Goal: Use online tool/utility: Utilize a website feature to perform a specific function

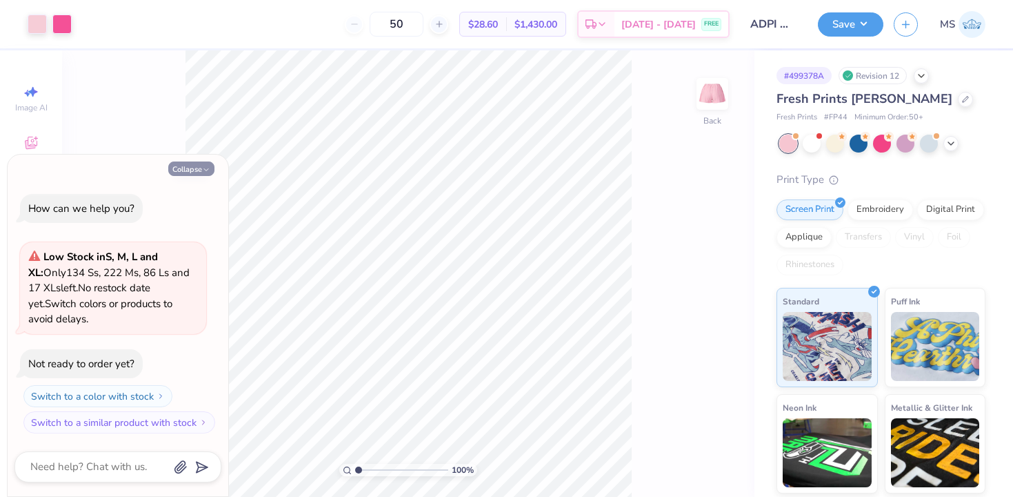
click at [169, 169] on button "Collapse" at bounding box center [191, 168] width 46 height 14
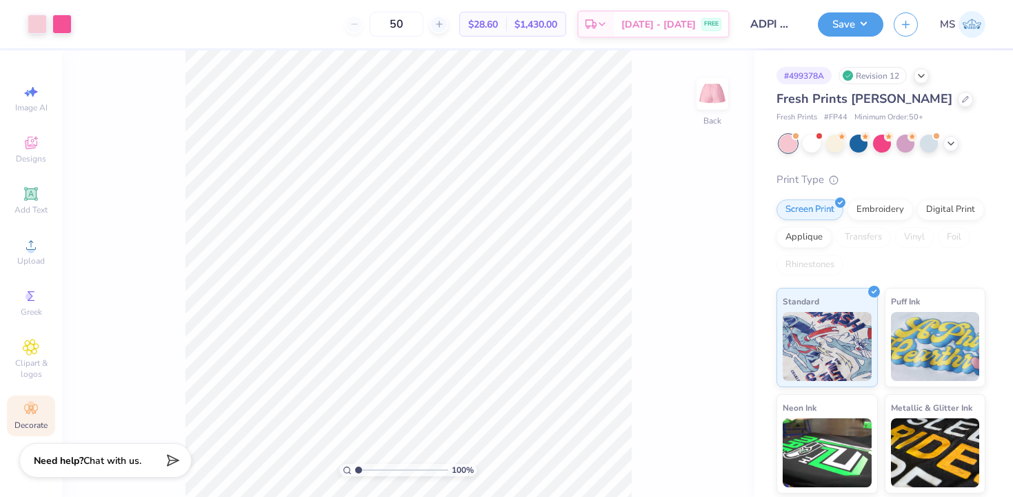
click at [30, 406] on circle at bounding box center [31, 405] width 8 height 8
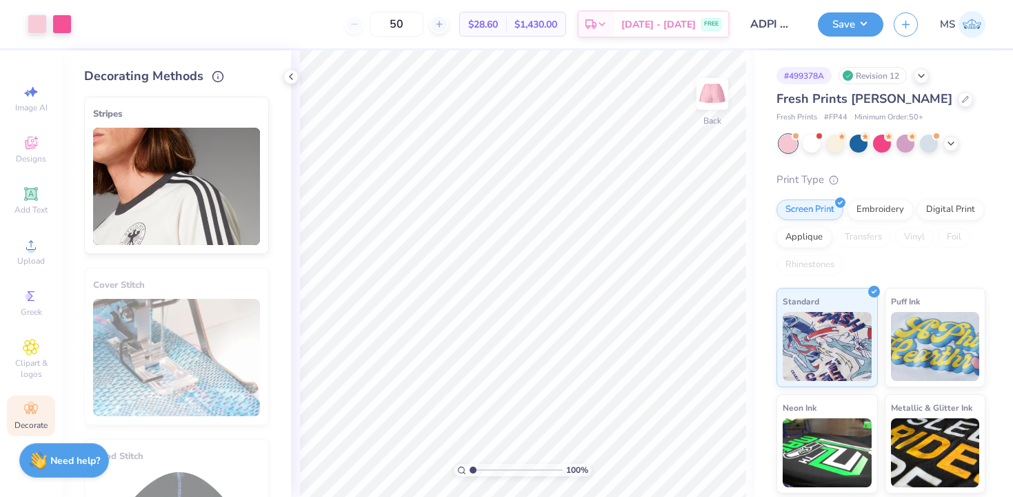
click at [188, 188] on img at bounding box center [176, 186] width 167 height 117
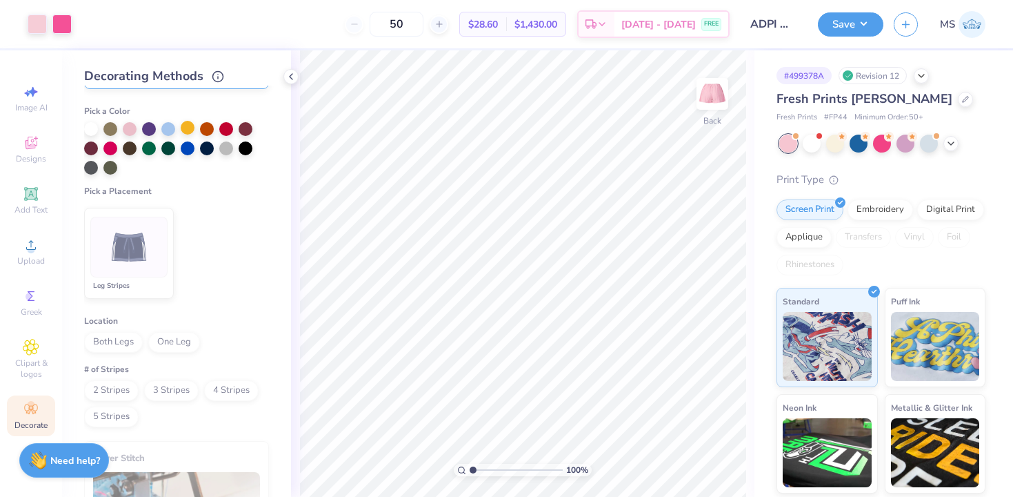
scroll to position [178, 0]
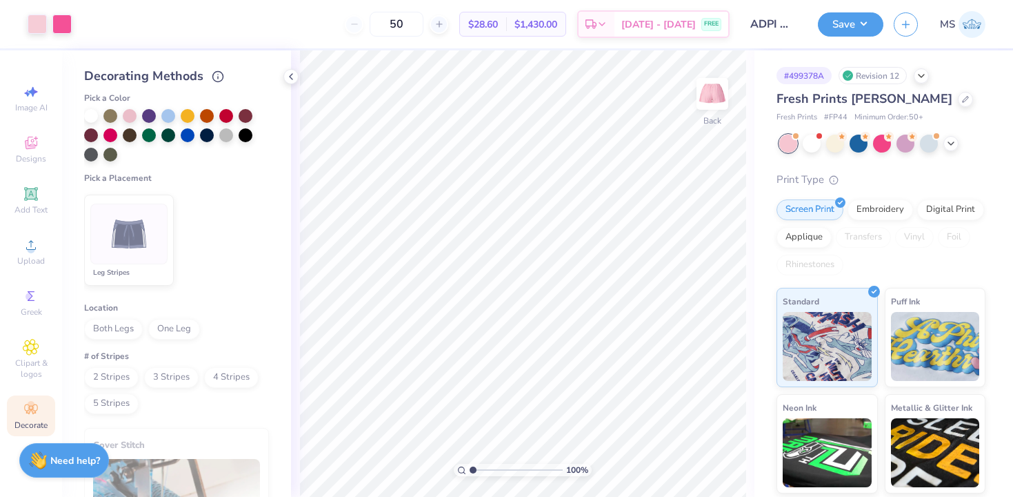
click at [150, 267] on div "Leg Stripes" at bounding box center [128, 272] width 77 height 11
click at [166, 332] on span "One Leg" at bounding box center [174, 329] width 52 height 21
click at [212, 377] on span "4 Stripes" at bounding box center [231, 377] width 55 height 21
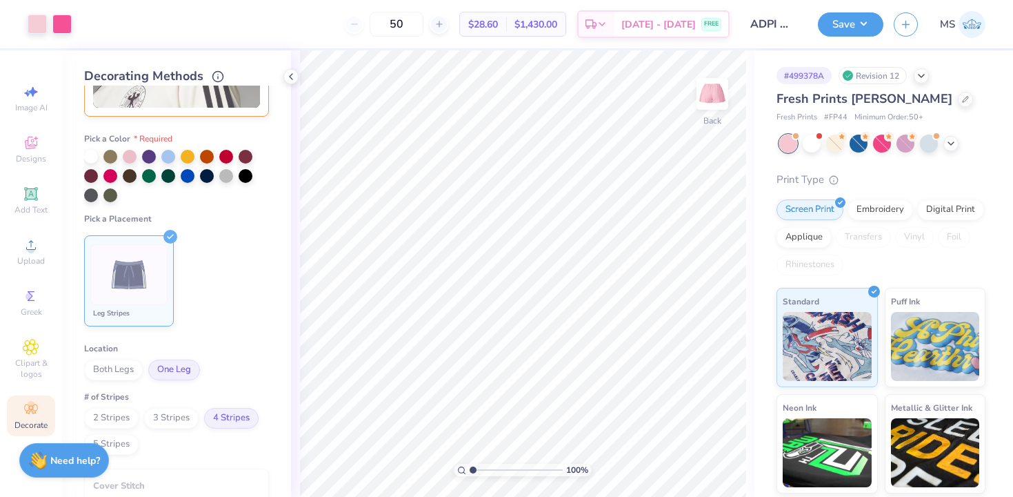
scroll to position [0, 0]
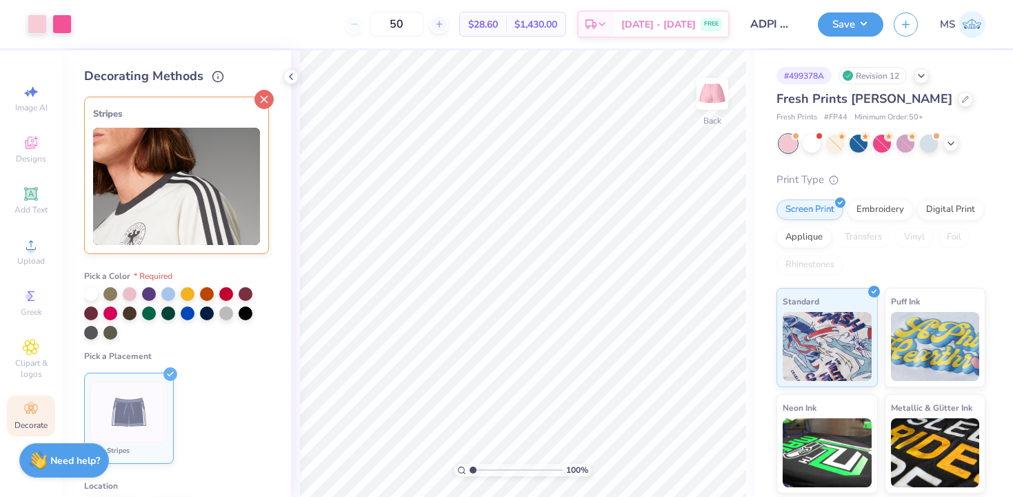
click at [261, 97] on line at bounding box center [264, 100] width 6 height 6
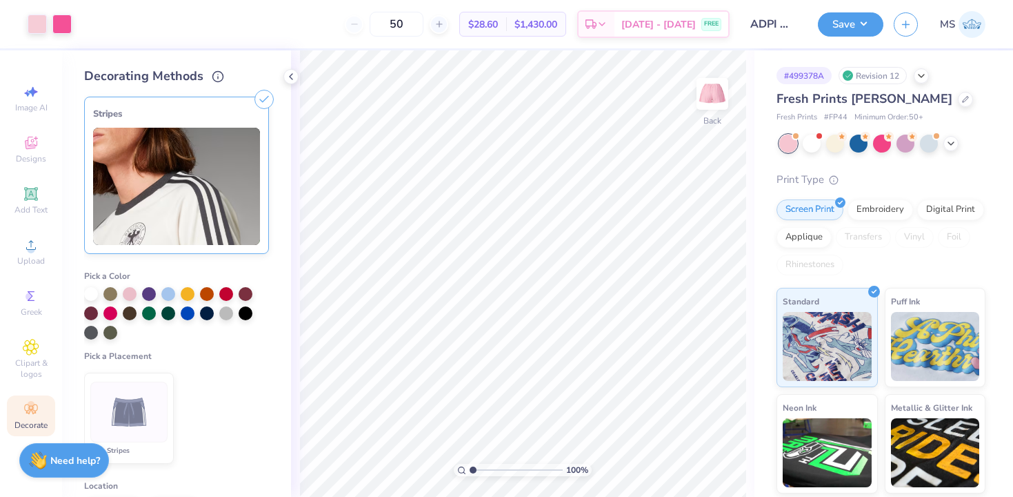
click at [261, 97] on line at bounding box center [264, 100] width 6 height 6
click at [248, 123] on div "Stripes" at bounding box center [176, 175] width 185 height 157
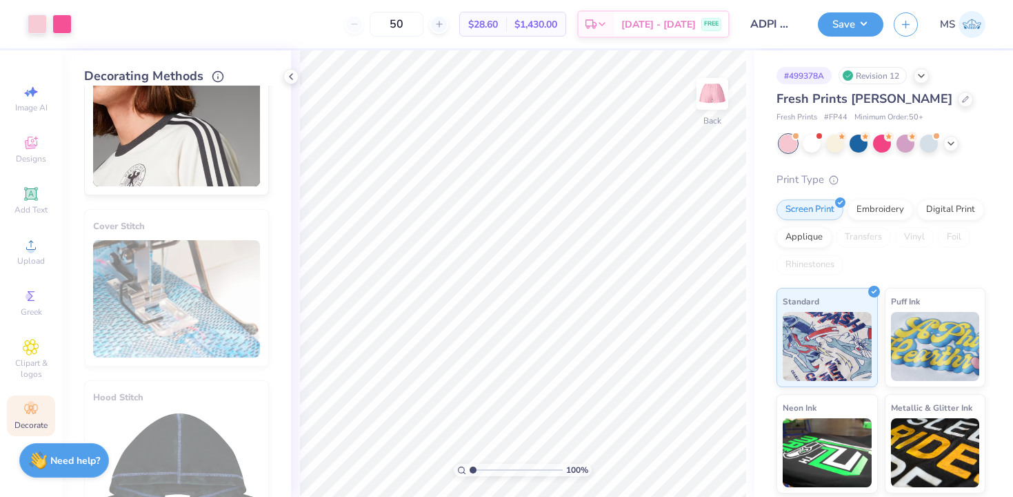
click at [210, 141] on img at bounding box center [176, 127] width 167 height 117
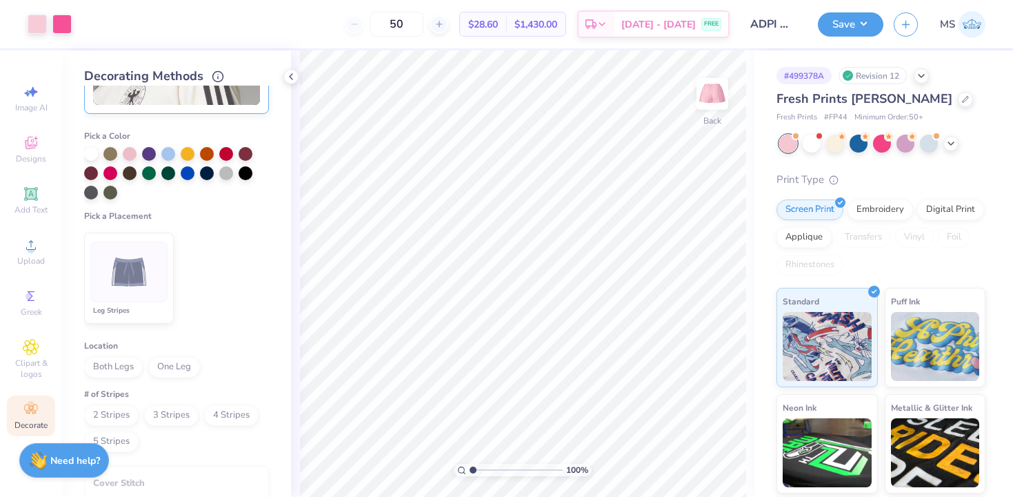
scroll to position [152, 0]
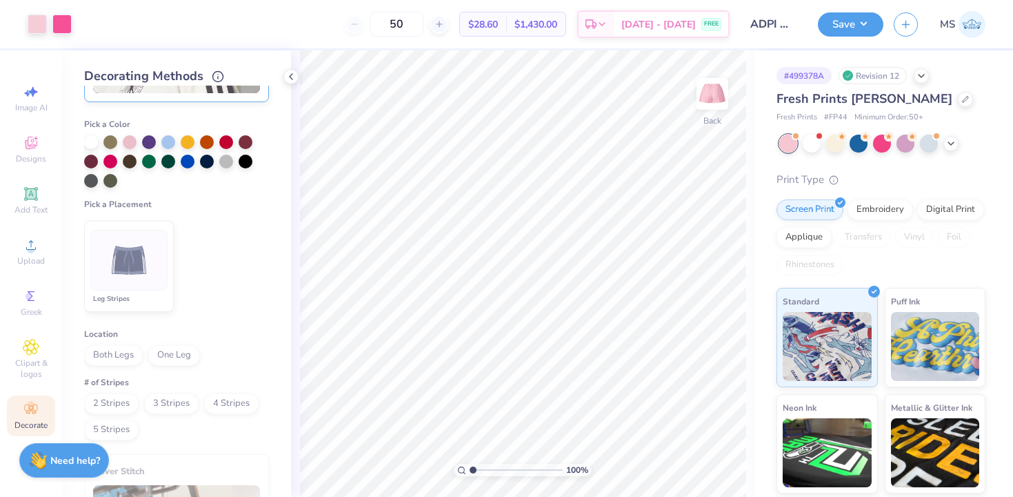
click at [177, 352] on span "One Leg" at bounding box center [174, 355] width 52 height 21
click at [157, 287] on div at bounding box center [128, 260] width 77 height 61
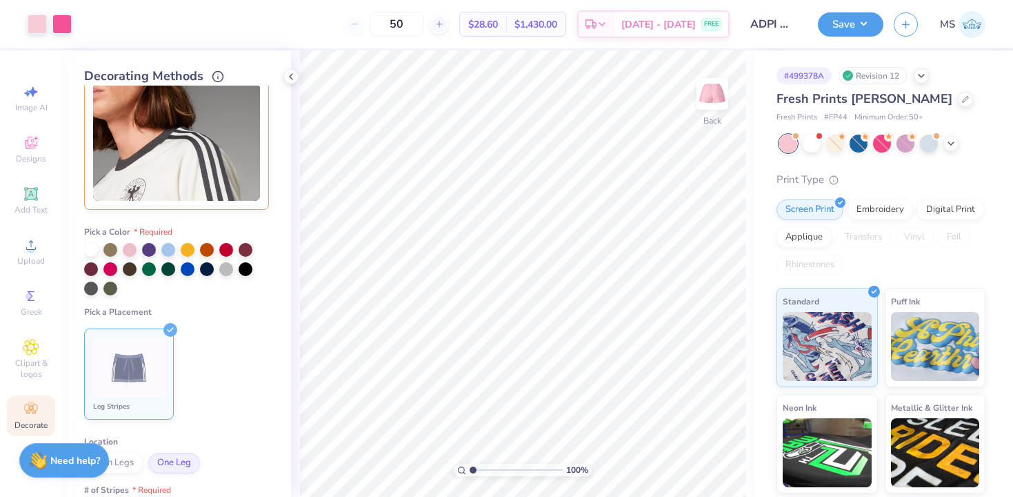
scroll to position [41, 0]
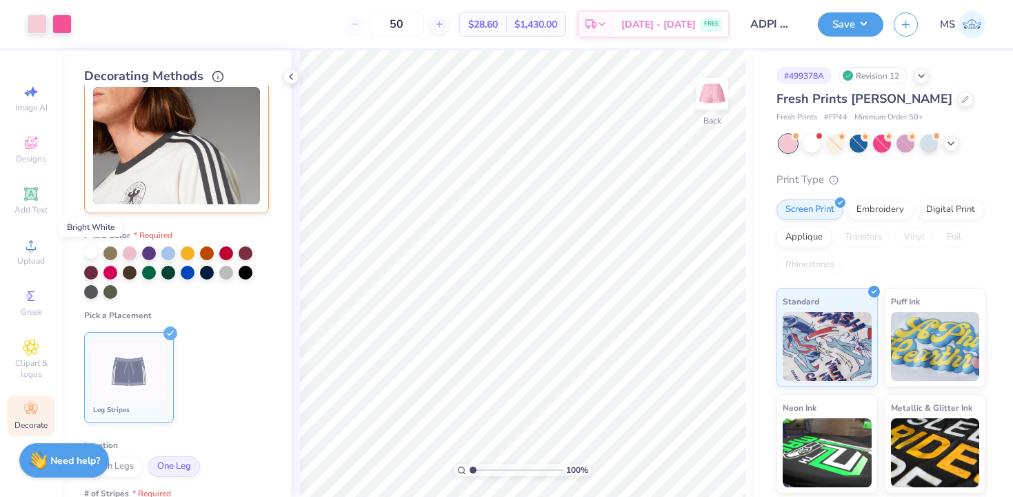
click at [91, 250] on div at bounding box center [91, 252] width 14 height 14
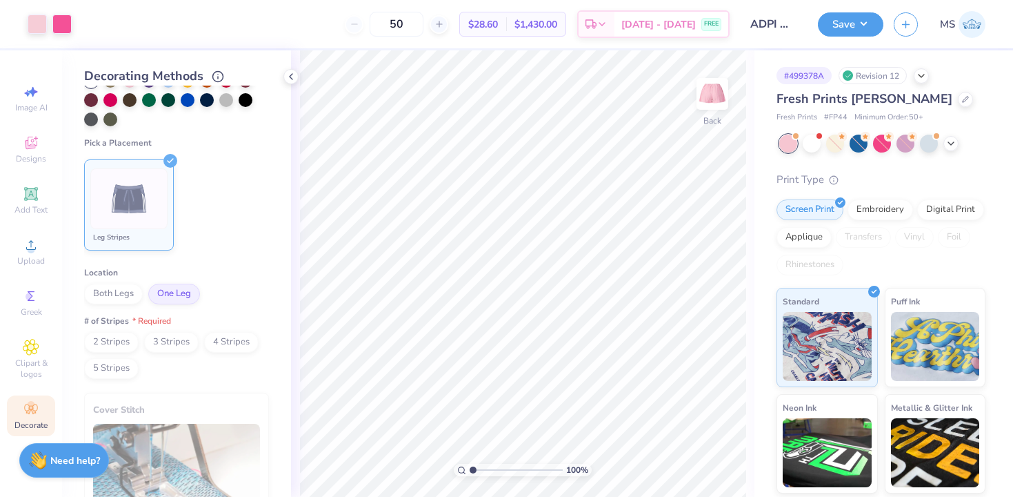
scroll to position [340, 0]
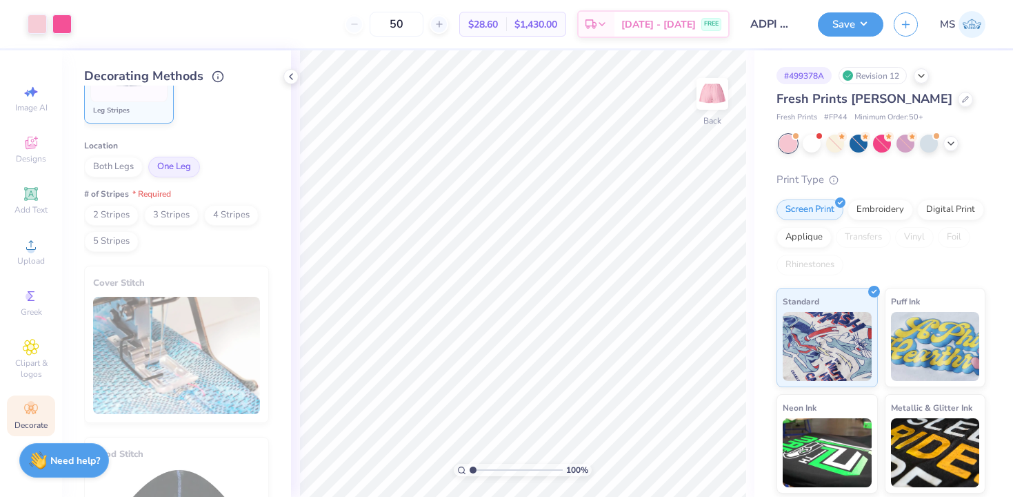
click at [217, 217] on span "4 Stripes" at bounding box center [231, 215] width 55 height 21
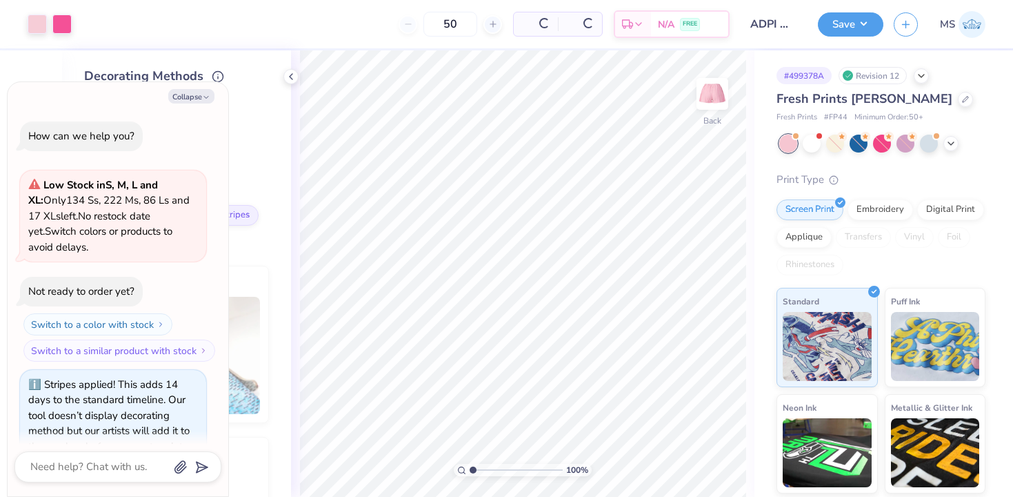
scroll to position [28, 0]
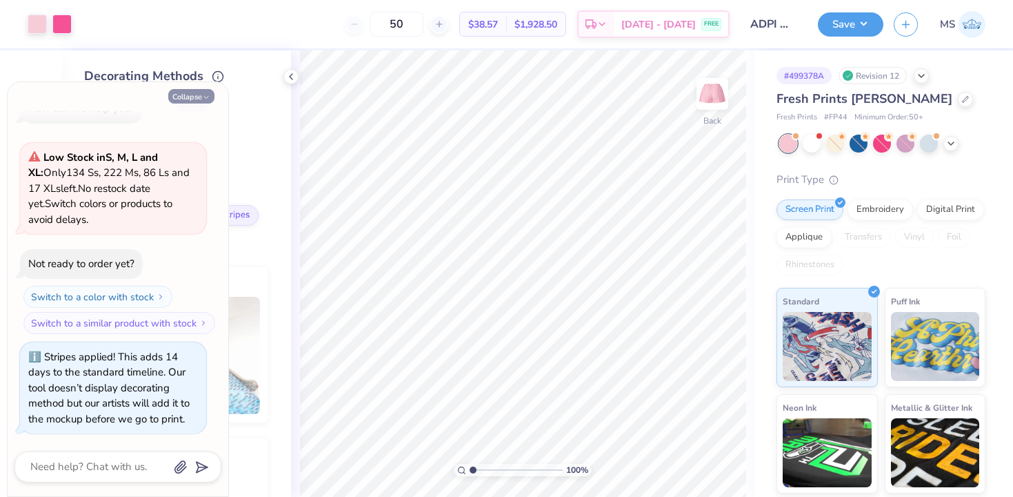
click at [195, 94] on button "Collapse" at bounding box center [191, 96] width 46 height 14
type textarea "x"
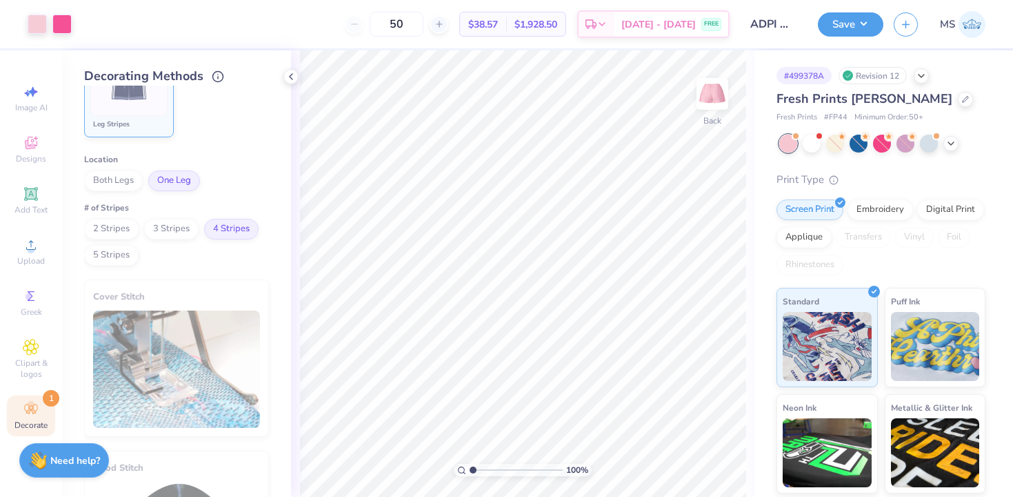
scroll to position [0, 0]
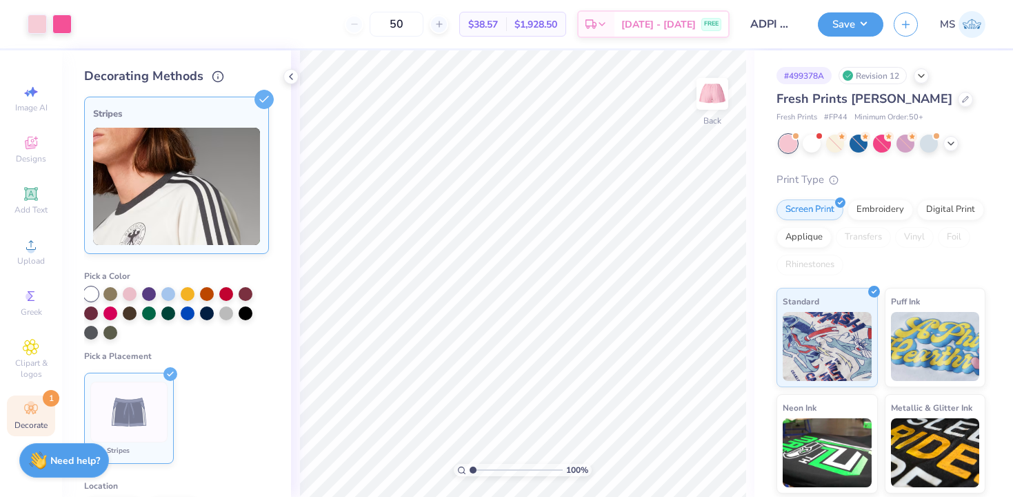
click at [246, 116] on div "Stripes" at bounding box center [176, 114] width 167 height 17
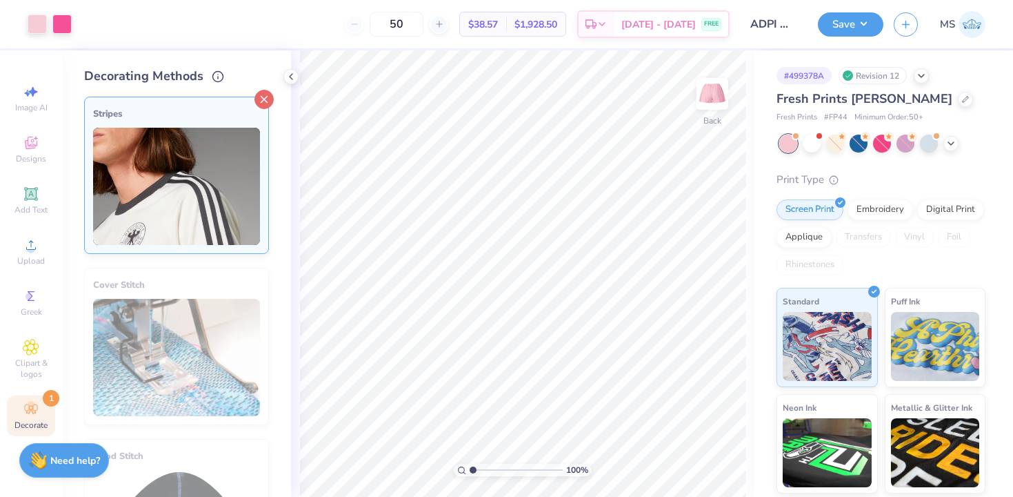
click at [255, 103] on div at bounding box center [264, 99] width 19 height 19
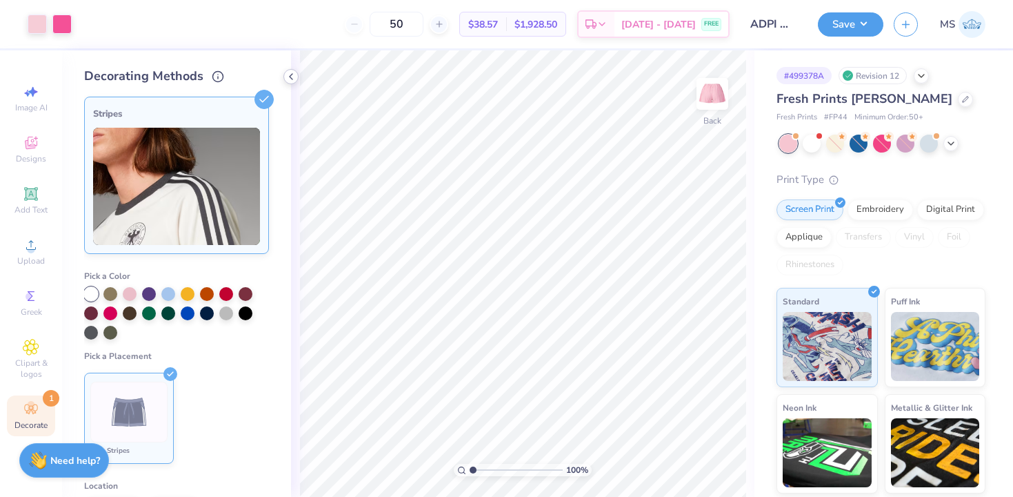
click at [290, 81] on icon at bounding box center [291, 76] width 11 height 11
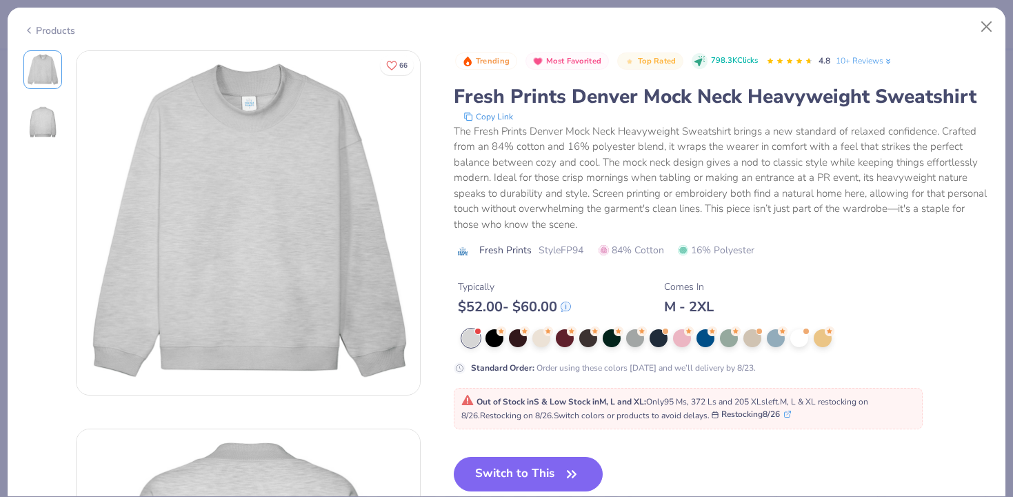
scroll to position [284, 0]
